Goal: Information Seeking & Learning: Learn about a topic

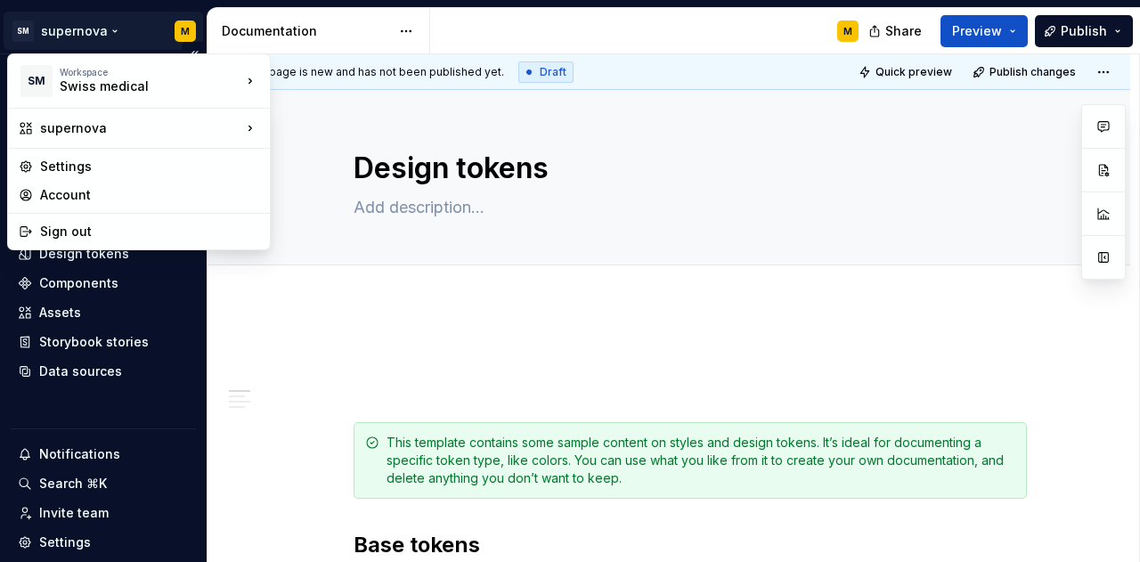
click at [181, 33] on html "SM supernova M Home Documentation Analytics Code automation Design system data …" at bounding box center [570, 281] width 1140 height 562
click at [118, 39] on html "SM supernova M Home Documentation Analytics Code automation Design system data …" at bounding box center [570, 281] width 1140 height 562
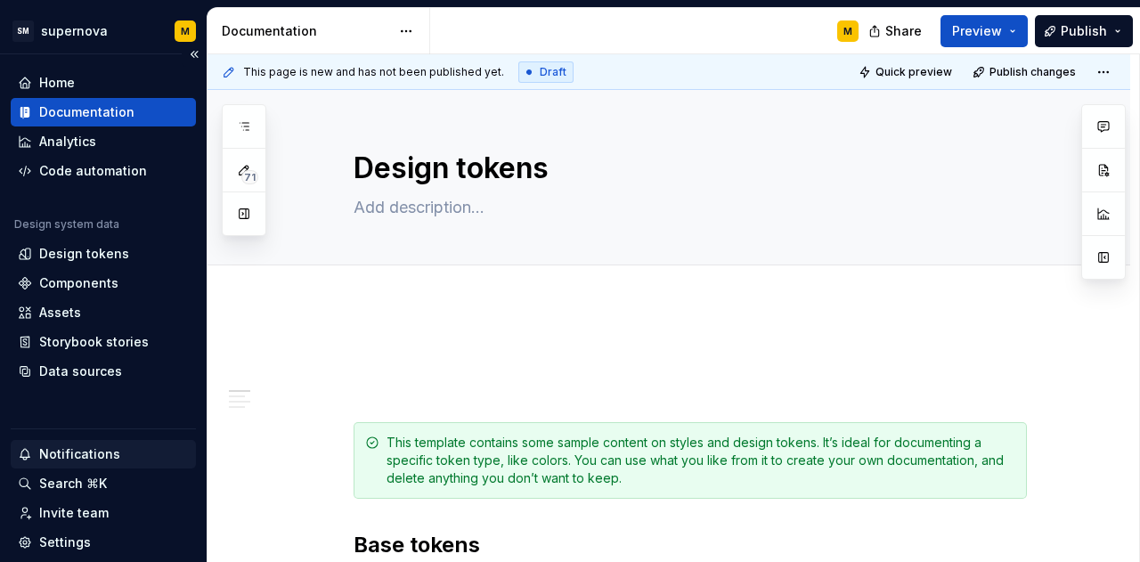
scroll to position [114, 0]
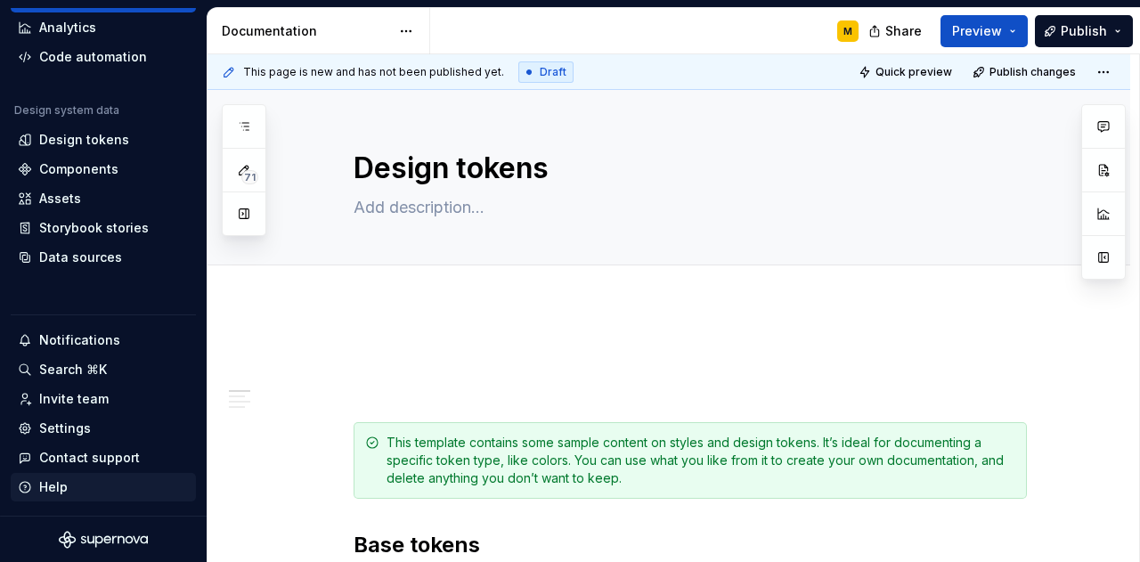
click at [87, 480] on div "Help" at bounding box center [103, 487] width 171 height 18
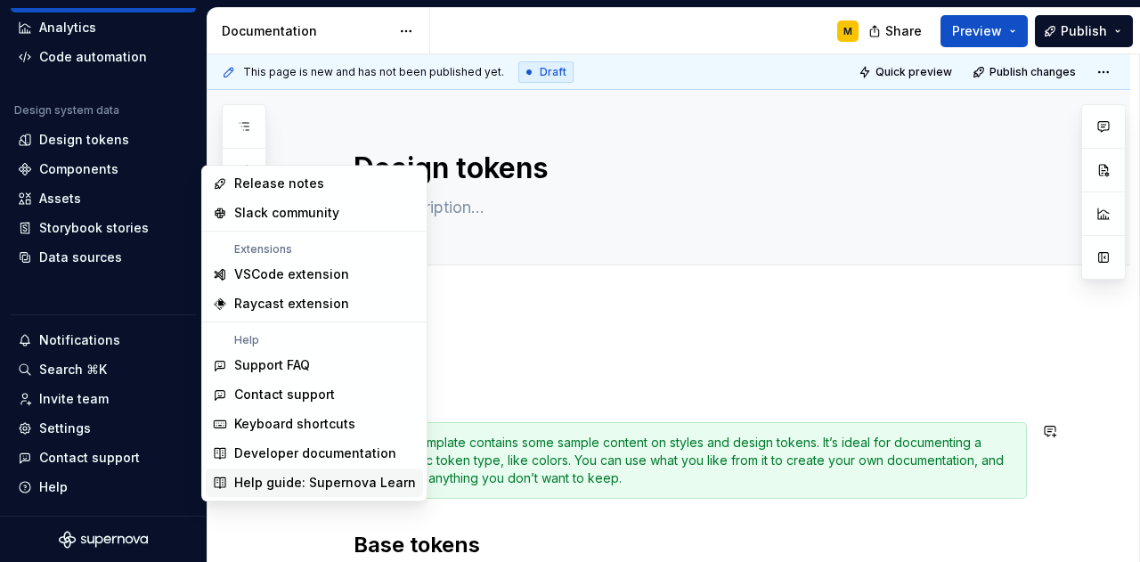
click at [297, 490] on div "Help guide: Supernova Learn" at bounding box center [325, 483] width 182 height 18
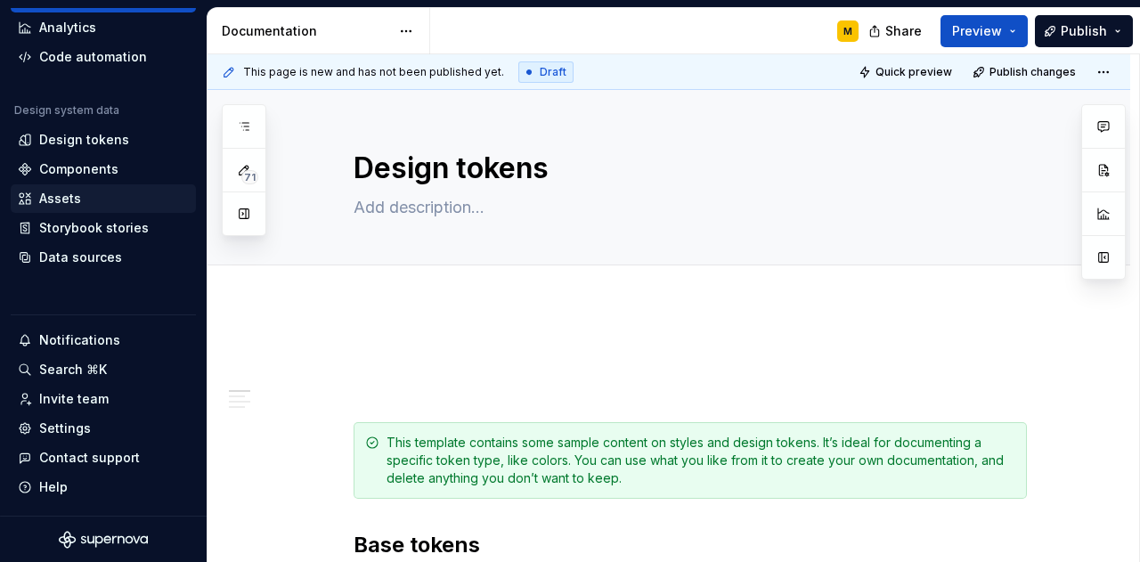
type textarea "*"
click at [166, 140] on div "Design tokens" at bounding box center [103, 140] width 171 height 18
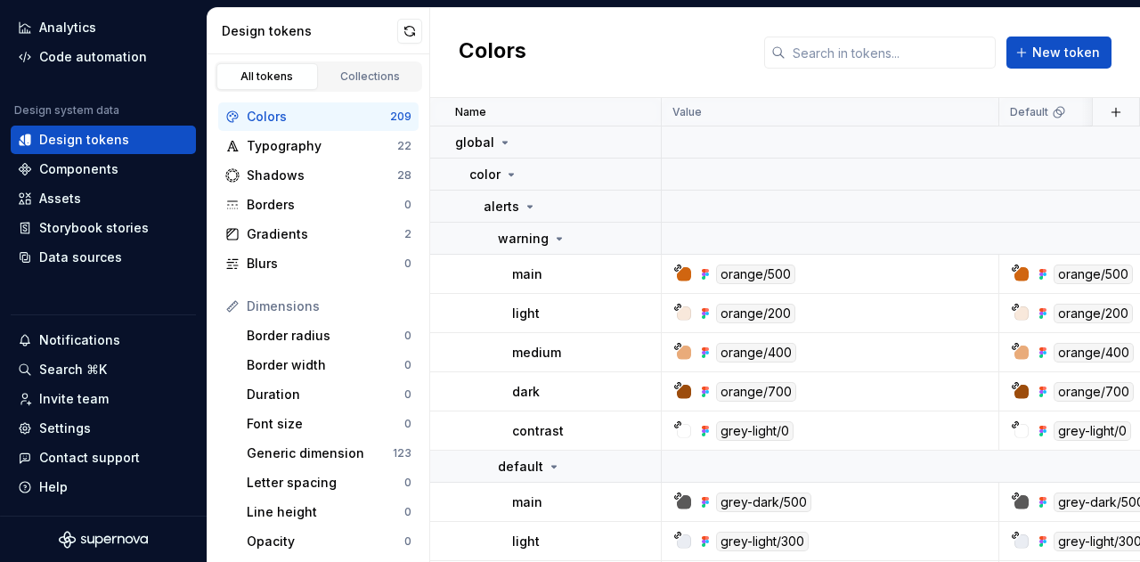
click at [144, 145] on div "Design tokens" at bounding box center [103, 140] width 171 height 18
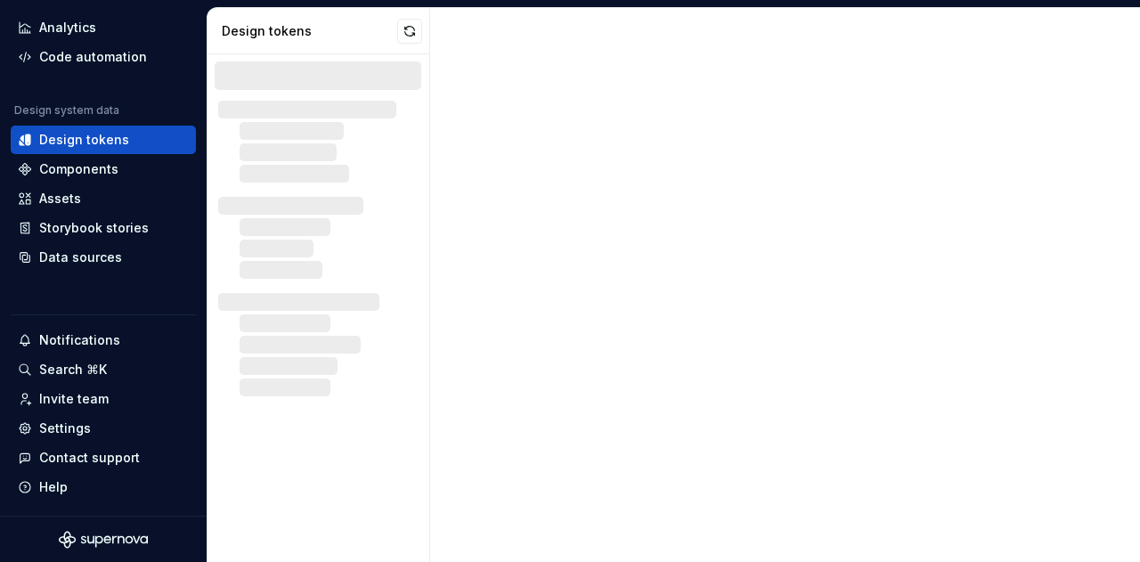
click at [130, 143] on div "Design tokens" at bounding box center [103, 140] width 171 height 18
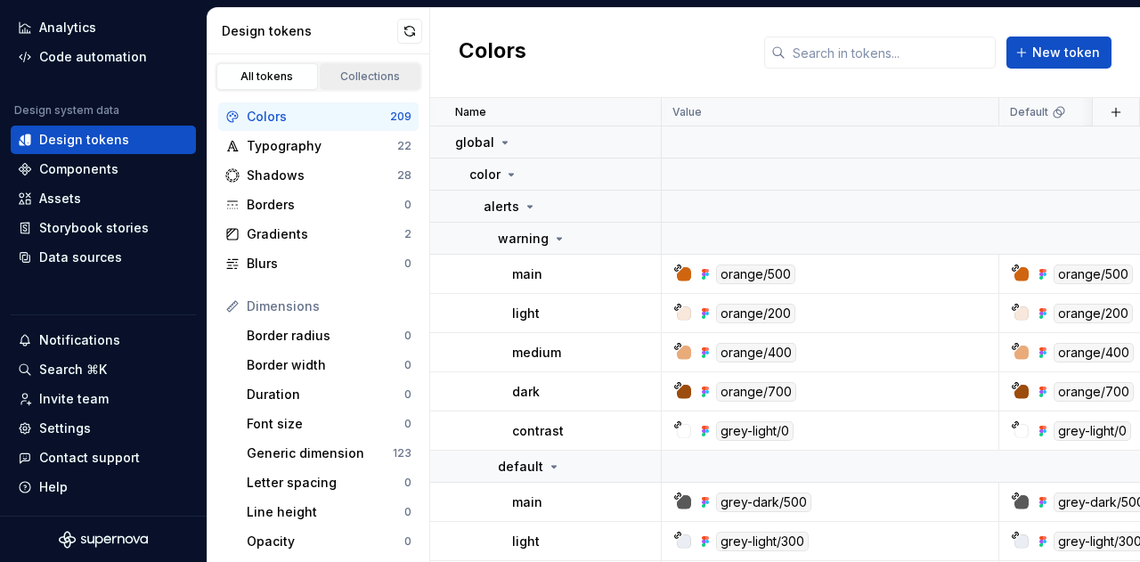
click at [340, 79] on div "Collections" at bounding box center [370, 76] width 89 height 14
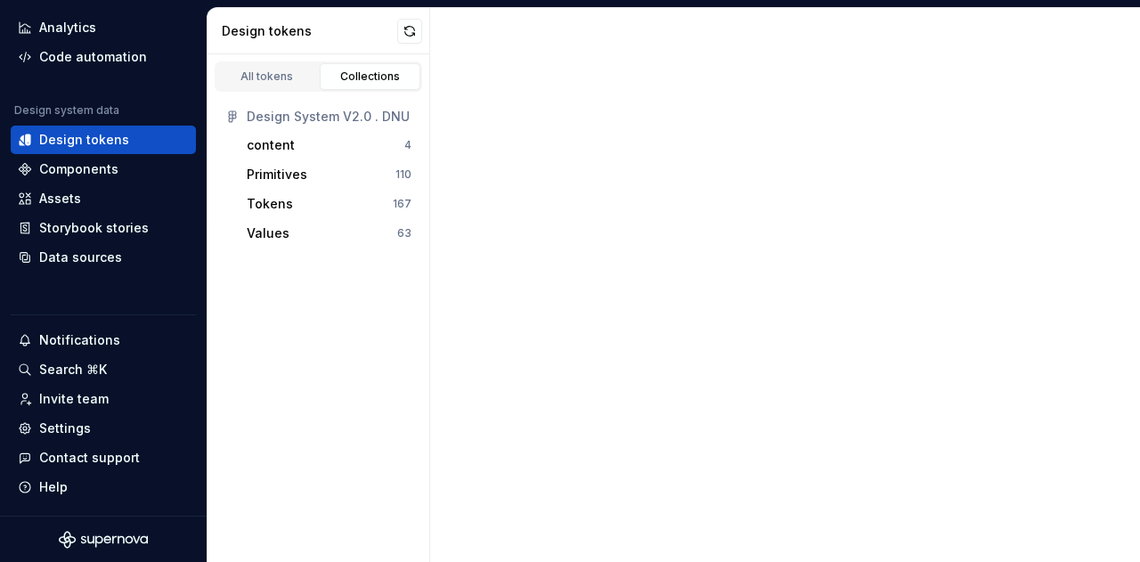
click at [340, 79] on div "Collections" at bounding box center [370, 76] width 89 height 14
click at [273, 66] on link "All tokens" at bounding box center [267, 76] width 102 height 27
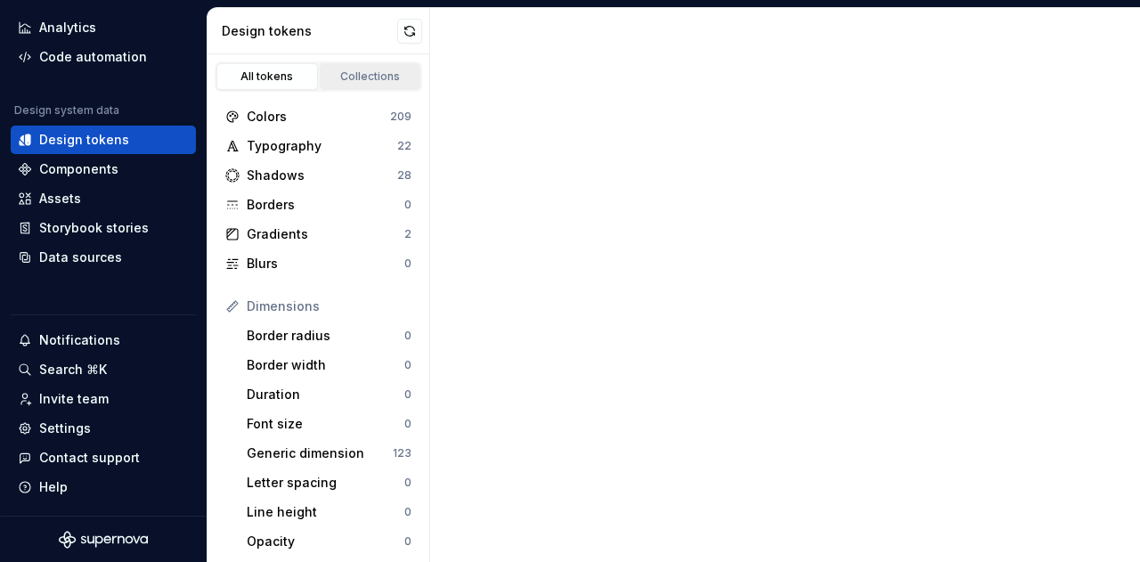
click at [335, 82] on div "Collections" at bounding box center [370, 76] width 89 height 14
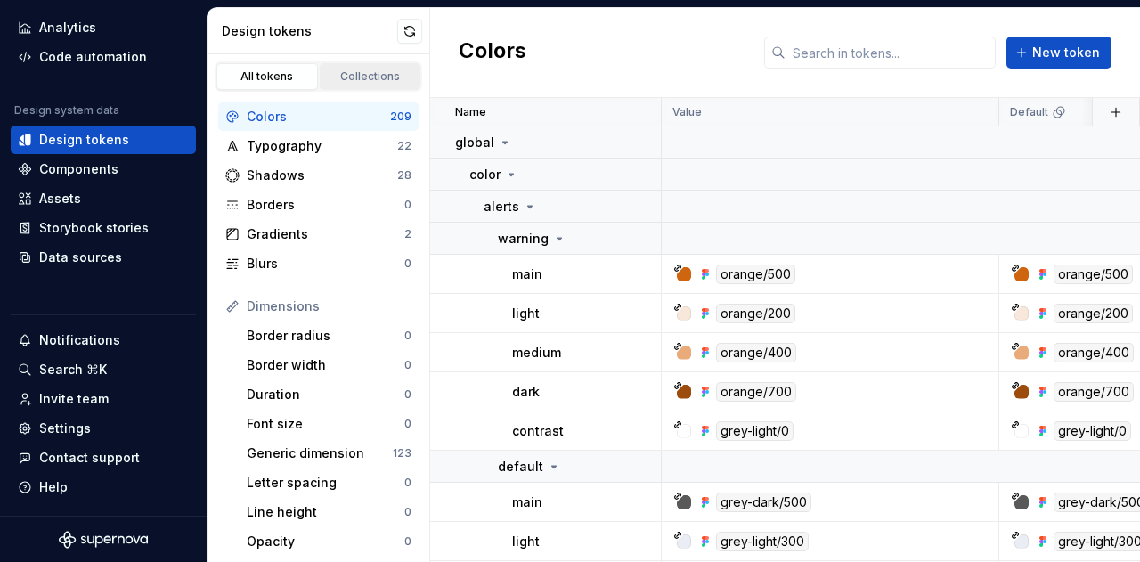
click at [335, 82] on div "Collections" at bounding box center [370, 76] width 89 height 14
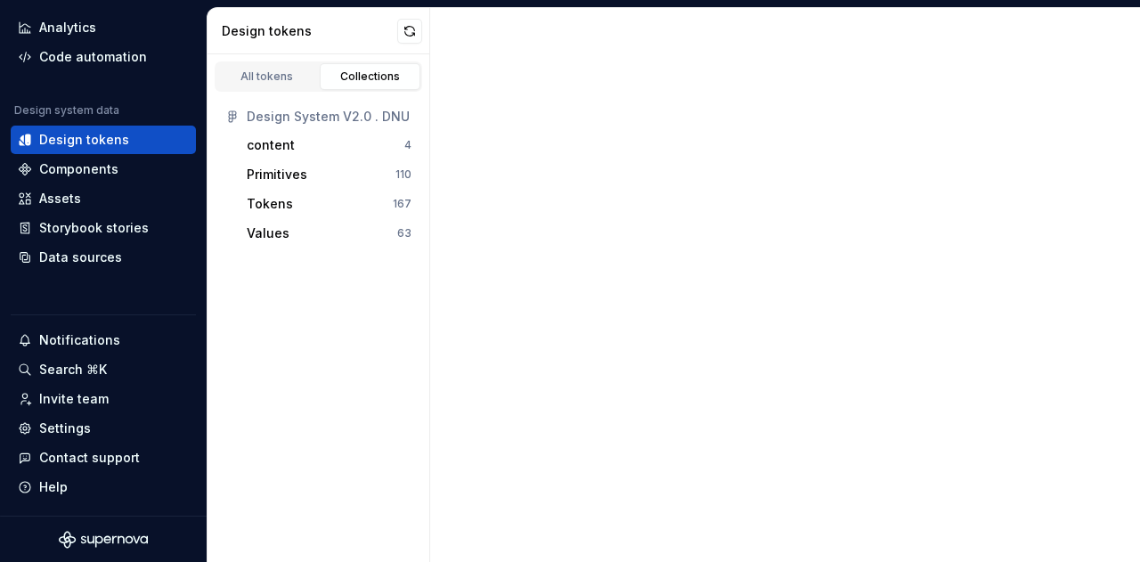
click at [333, 108] on div "Design System V2.0 . DNU" at bounding box center [329, 117] width 165 height 18
click at [288, 70] on div "All tokens" at bounding box center [267, 76] width 89 height 14
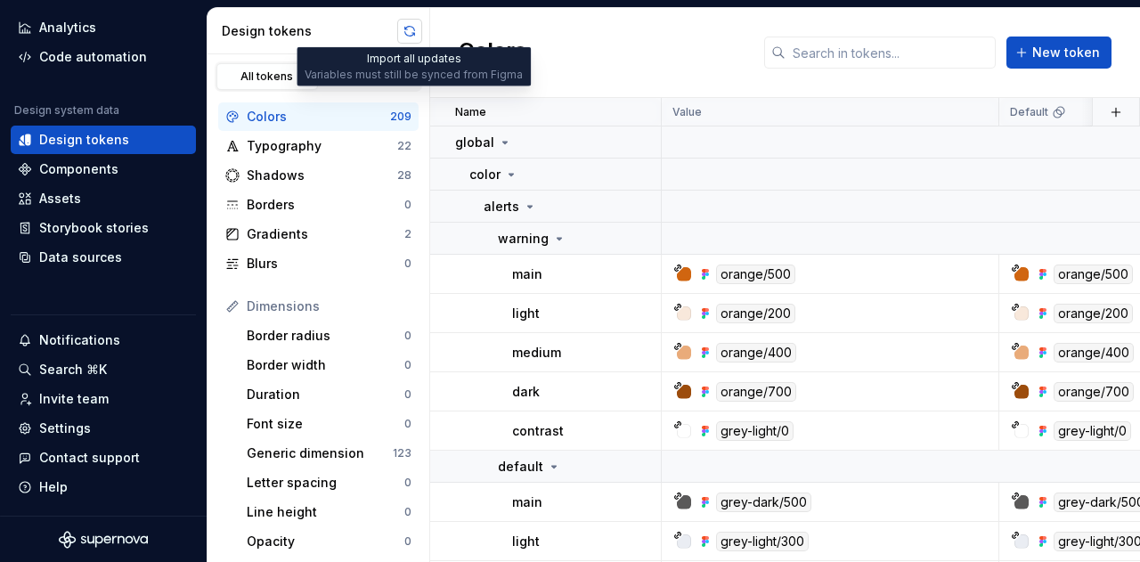
click at [400, 28] on button "button" at bounding box center [409, 31] width 25 height 25
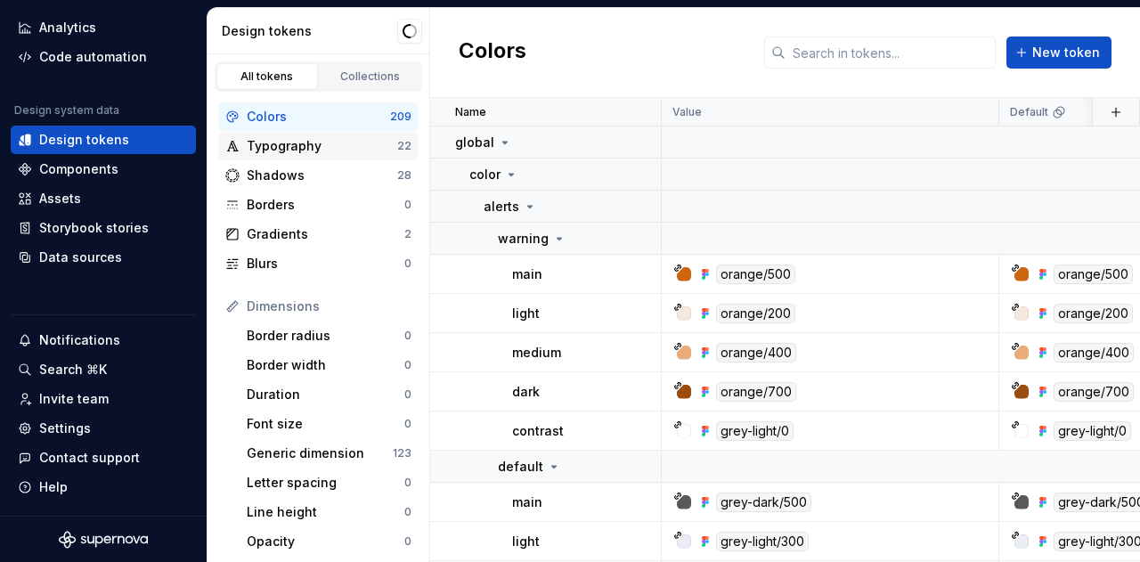
click at [322, 135] on div "Typography 22" at bounding box center [318, 146] width 200 height 28
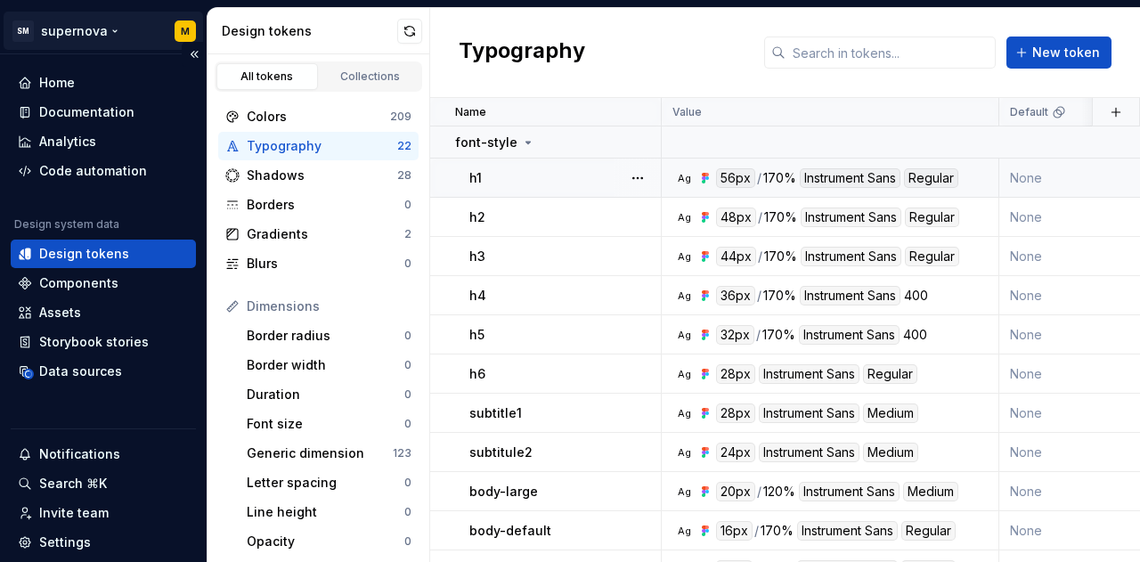
click at [114, 35] on html "SM supernova M Home Documentation Analytics Code automation Design system data …" at bounding box center [570, 281] width 1140 height 562
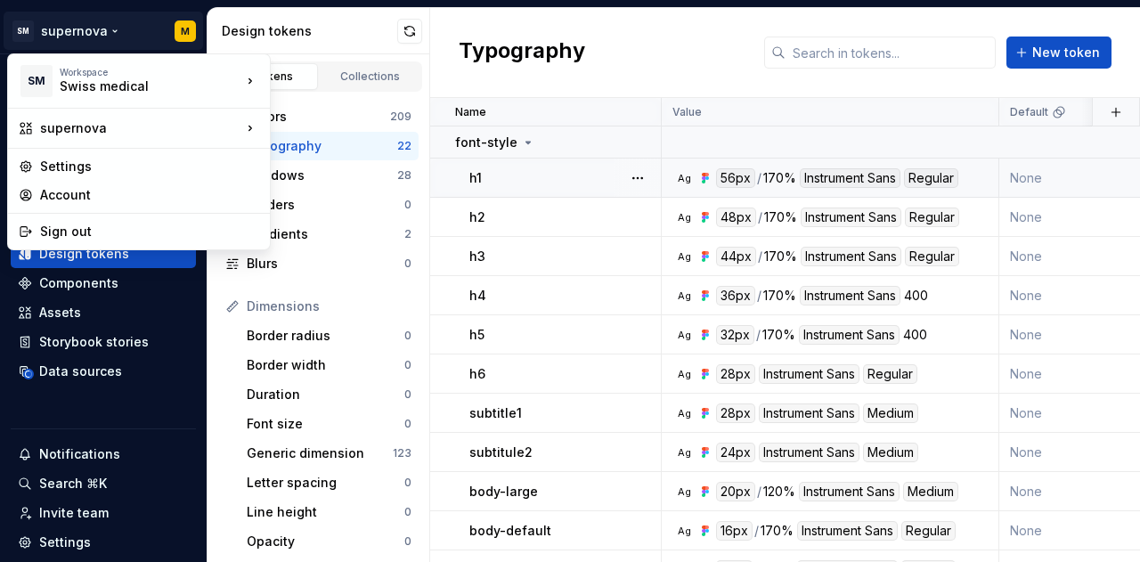
click at [94, 34] on html "SM supernova M Home Documentation Analytics Code automation Design system data …" at bounding box center [570, 281] width 1140 height 562
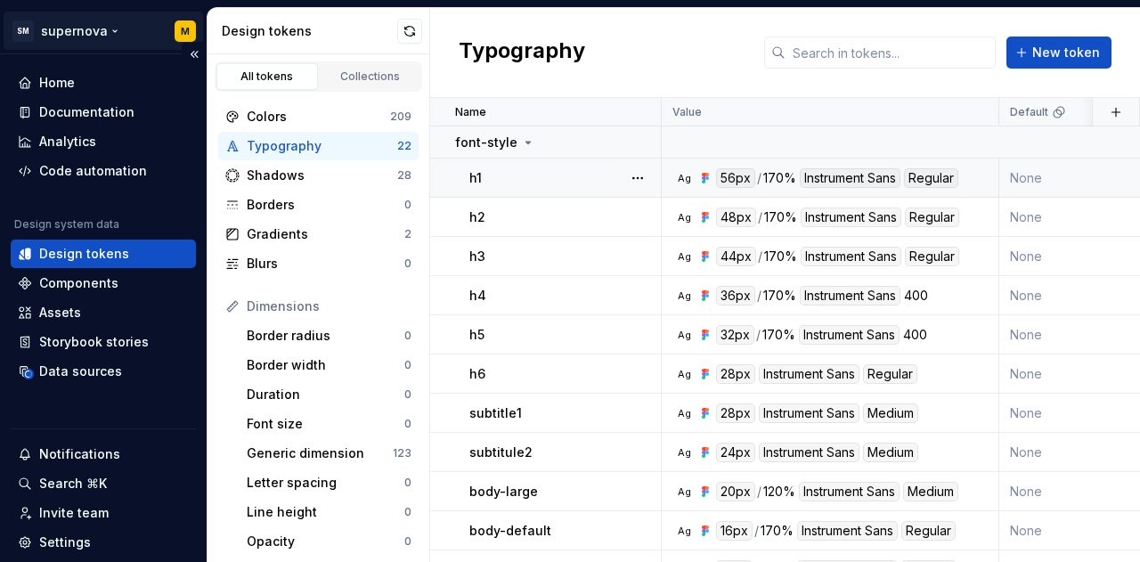
click at [81, 37] on html "SM supernova M Home Documentation Analytics Code automation Design system data …" at bounding box center [570, 281] width 1140 height 562
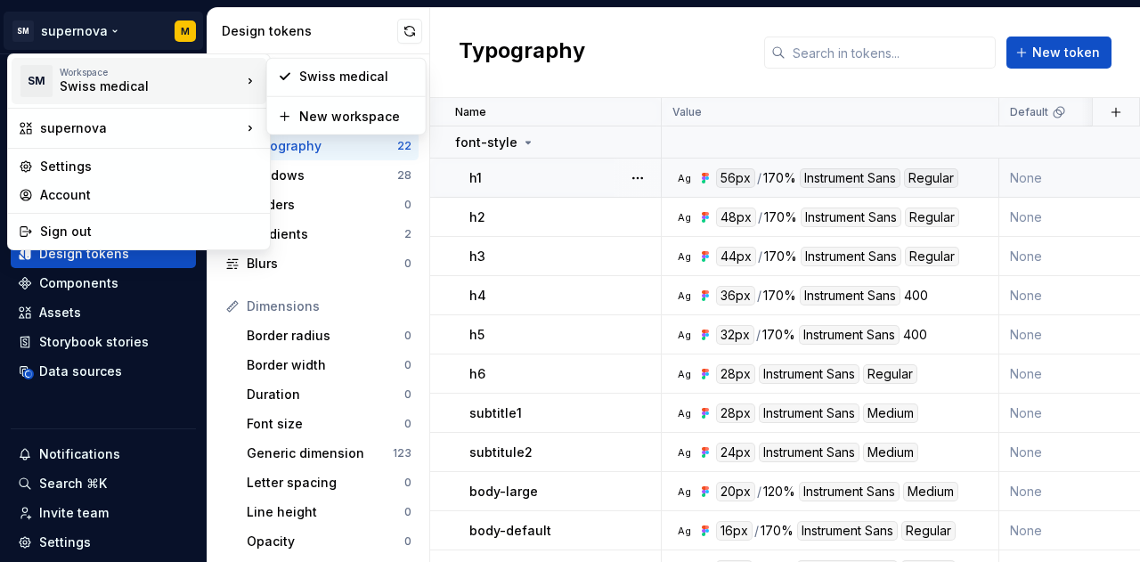
click at [93, 74] on div "Workspace" at bounding box center [151, 72] width 182 height 11
click at [319, 77] on div "Swiss medical" at bounding box center [357, 77] width 116 height 18
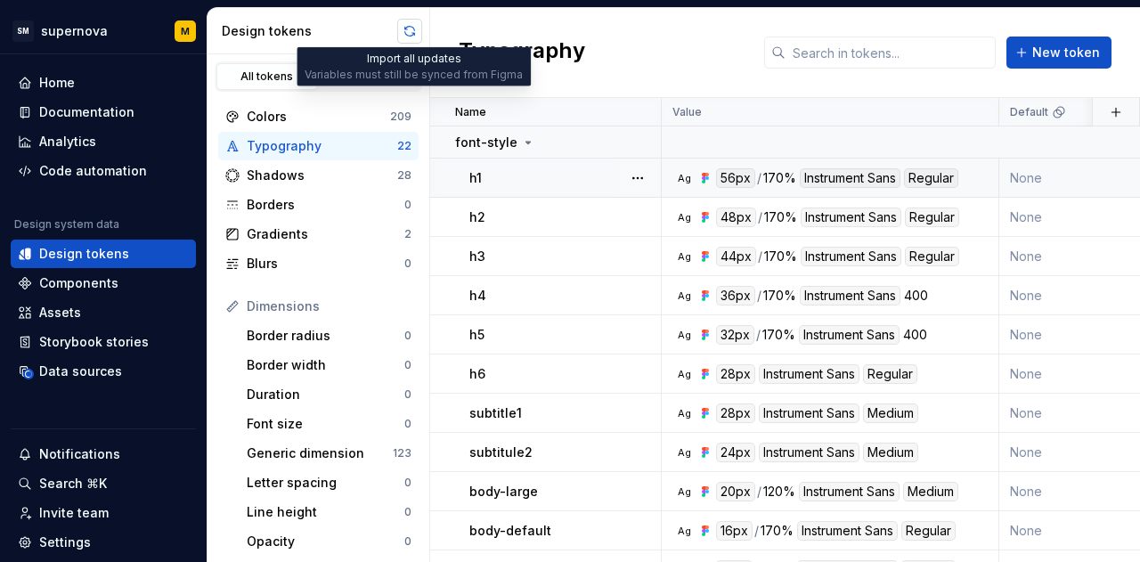
click at [406, 29] on button "button" at bounding box center [409, 31] width 25 height 25
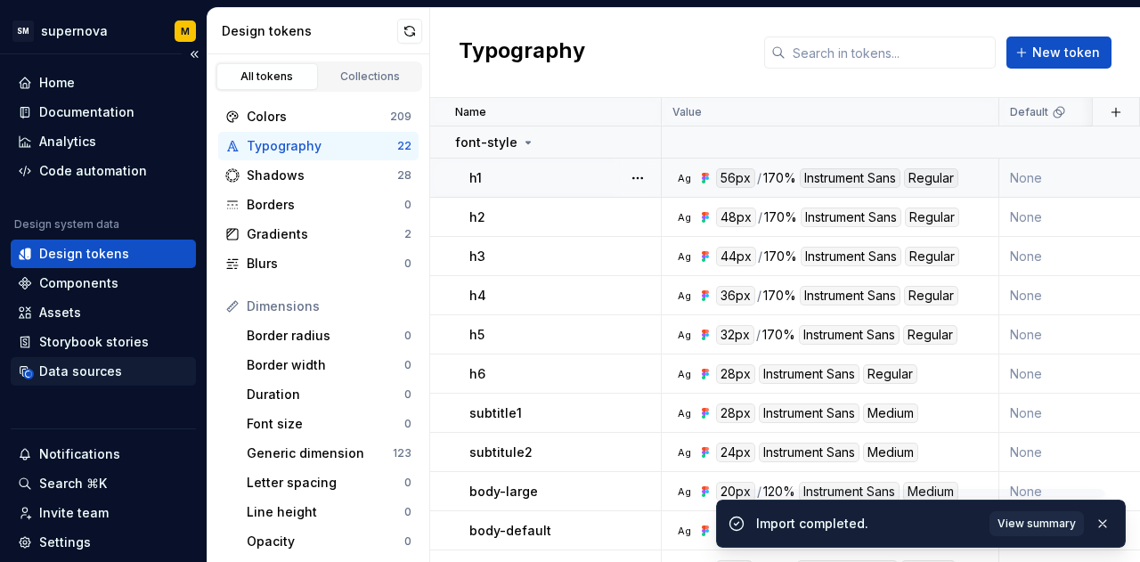
click at [100, 358] on div "Data sources" at bounding box center [103, 371] width 185 height 28
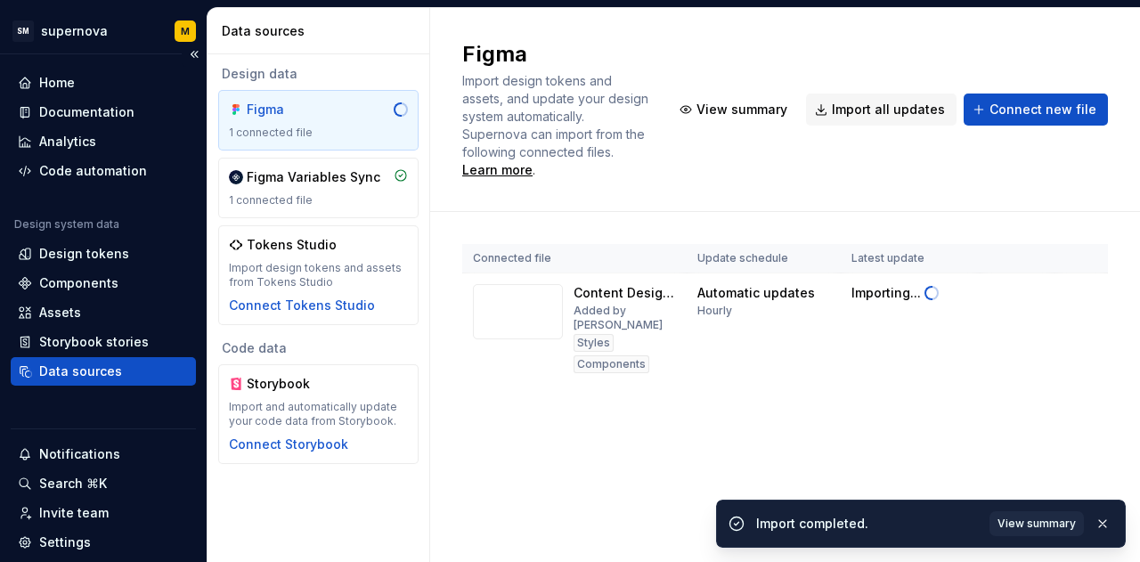
drag, startPoint x: 100, startPoint y: 358, endPoint x: 96, endPoint y: 434, distance: 75.8
click at [96, 434] on div "Home Documentation Analytics Code automation Design system data Design tokens C…" at bounding box center [103, 341] width 207 height 575
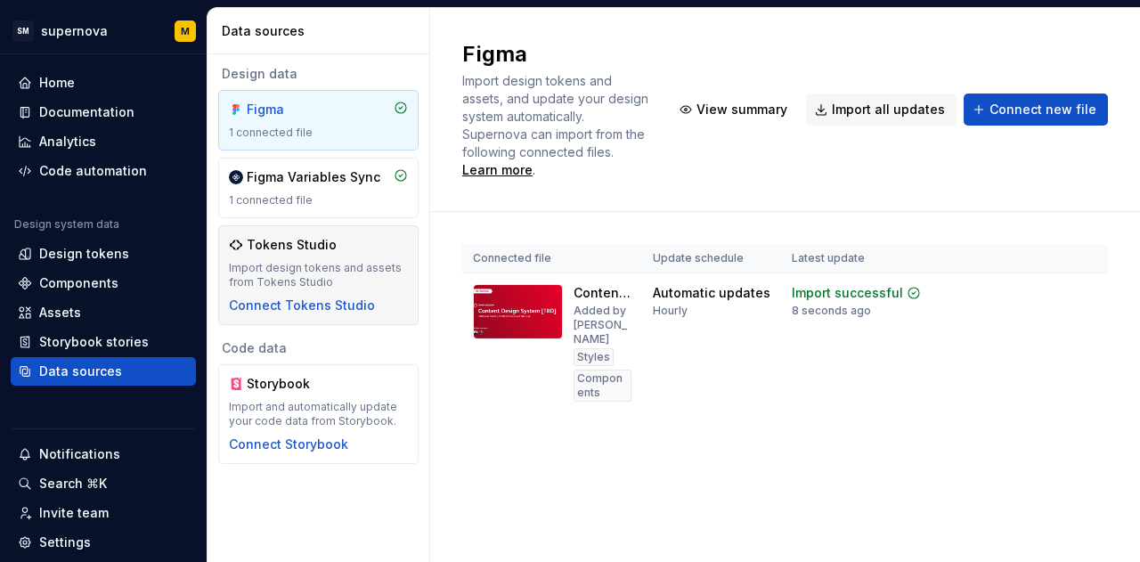
click at [413, 243] on div "Tokens Studio Import design tokens and assets from Tokens Studio Connect Tokens…" at bounding box center [318, 275] width 200 height 100
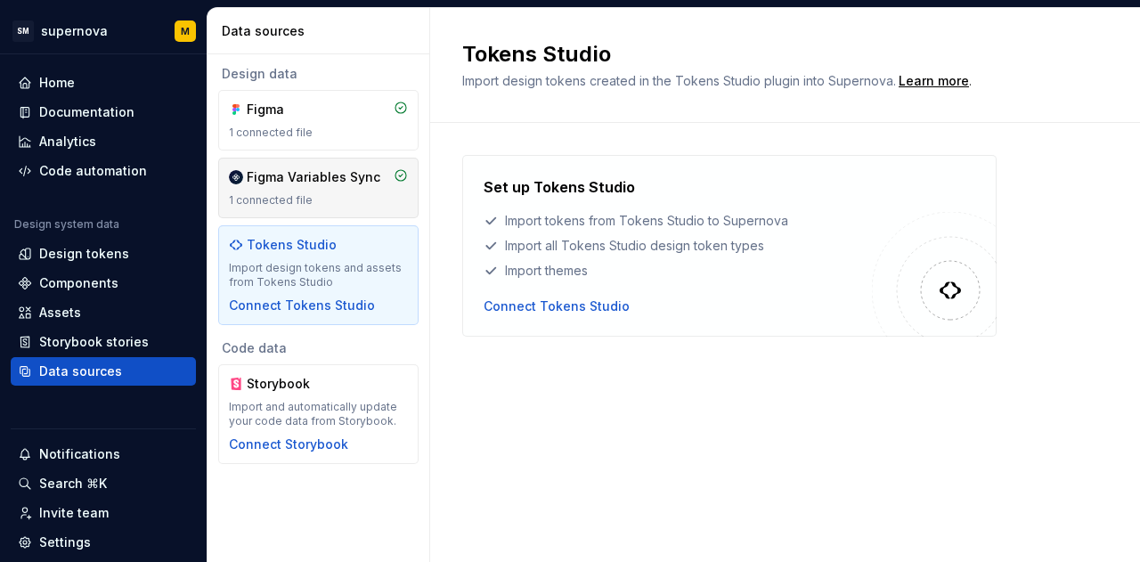
click at [362, 210] on div "Figma Variables Sync 1 connected file" at bounding box center [318, 188] width 200 height 61
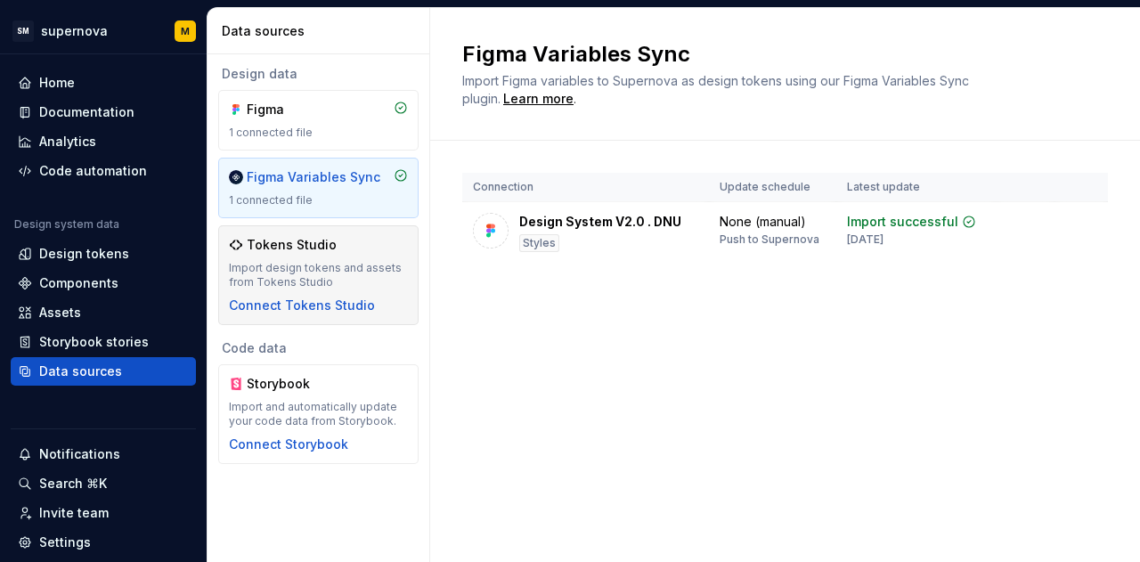
click at [329, 231] on div "Tokens Studio Import design tokens and assets from Tokens Studio Connect Tokens…" at bounding box center [318, 275] width 200 height 100
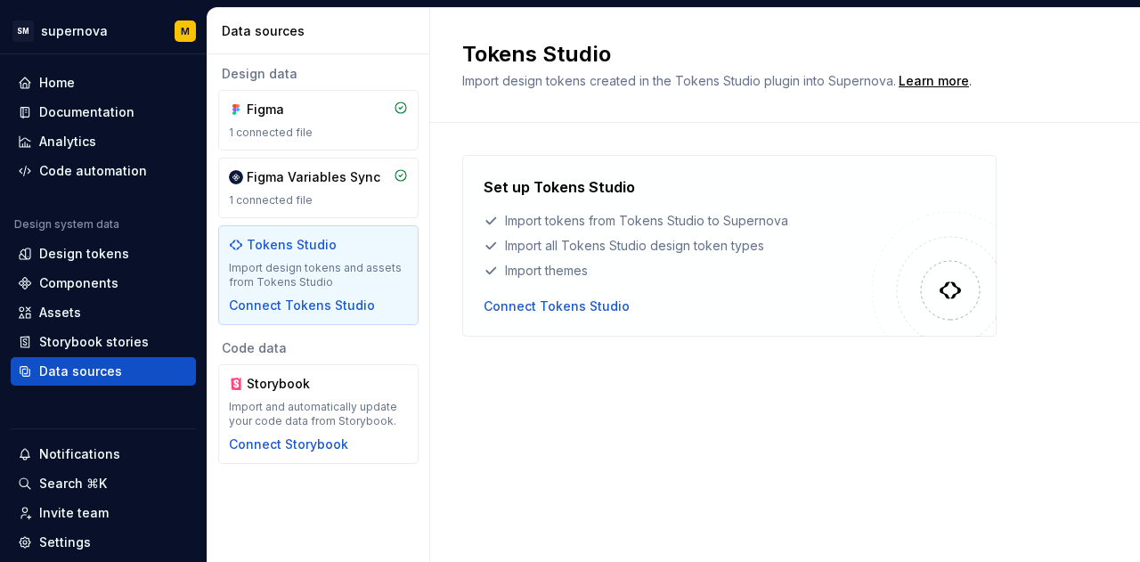
click at [329, 229] on div "Tokens Studio Import design tokens and assets from Tokens Studio Connect Tokens…" at bounding box center [318, 275] width 200 height 100
click at [341, 129] on div "1 connected file" at bounding box center [318, 133] width 179 height 14
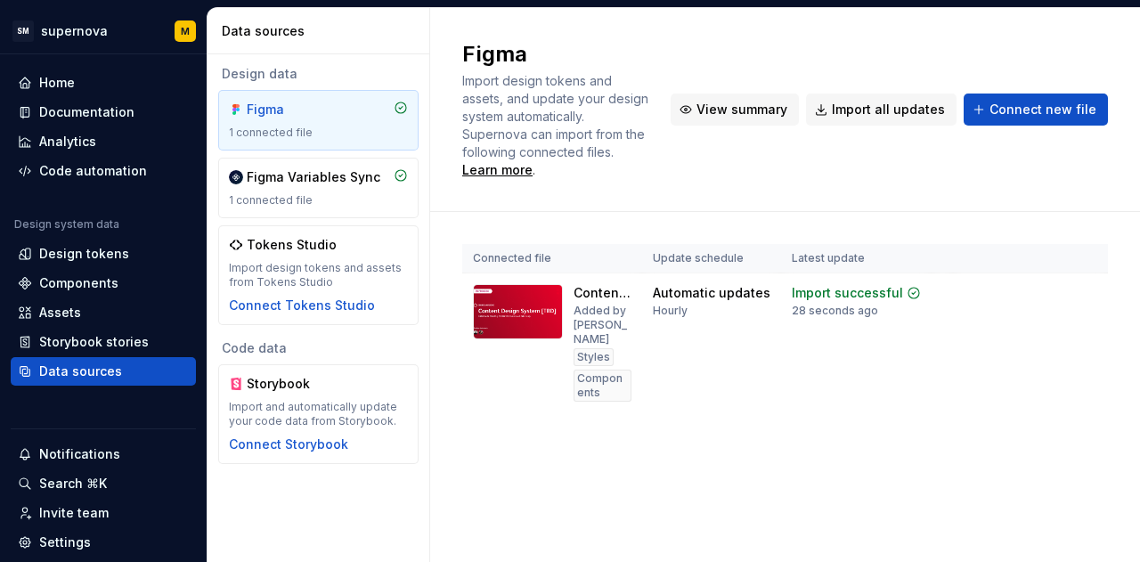
click at [705, 111] on button "View summary" at bounding box center [735, 110] width 128 height 32
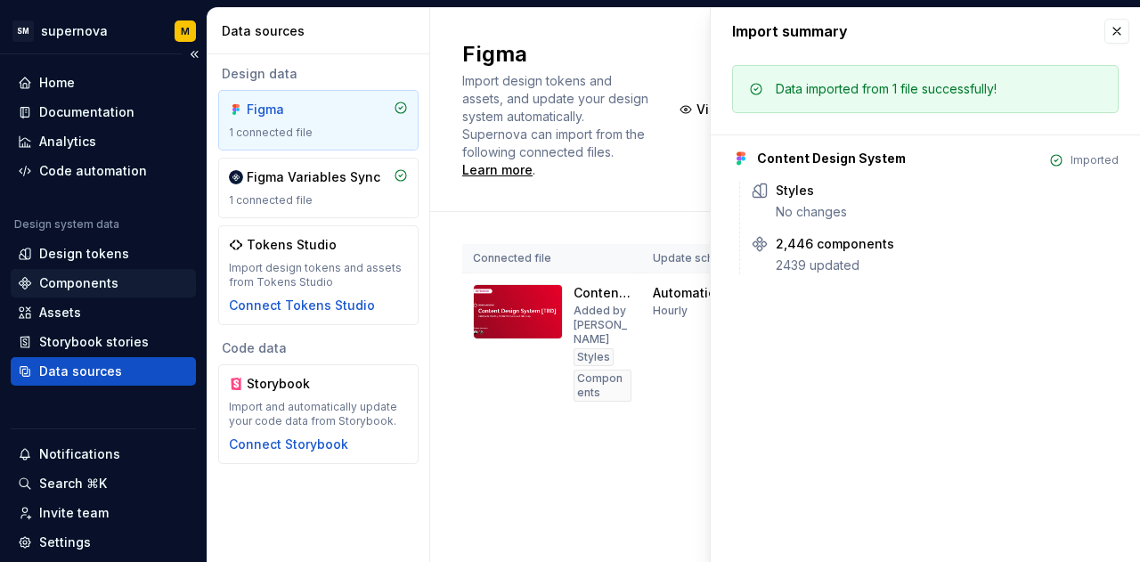
click at [128, 270] on div "Components" at bounding box center [103, 283] width 185 height 28
